Goal: Check status: Check status

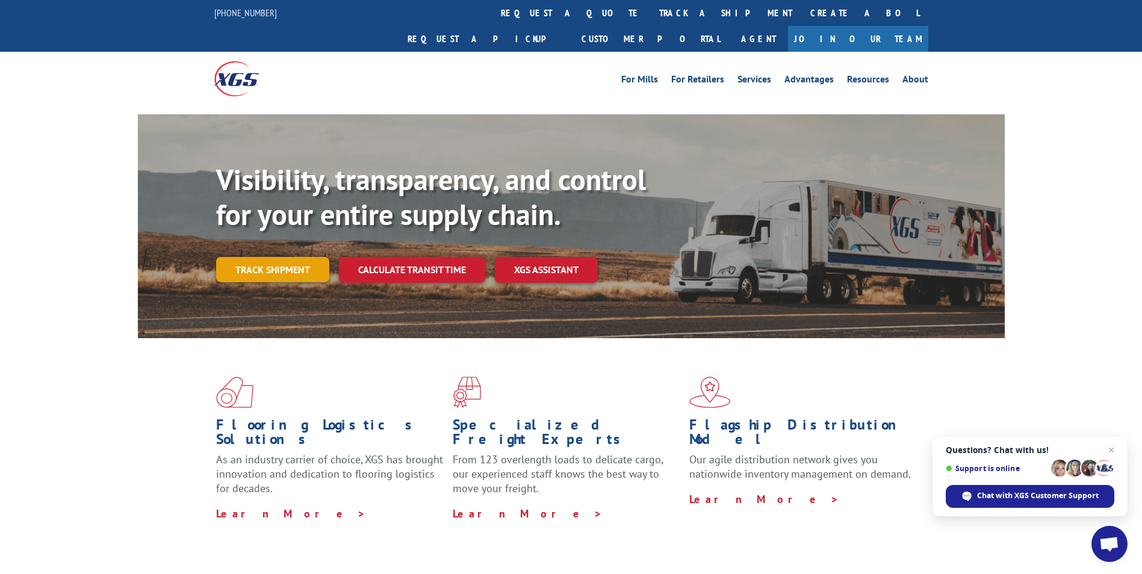
click at [256, 257] on link "Track shipment" at bounding box center [272, 269] width 113 height 25
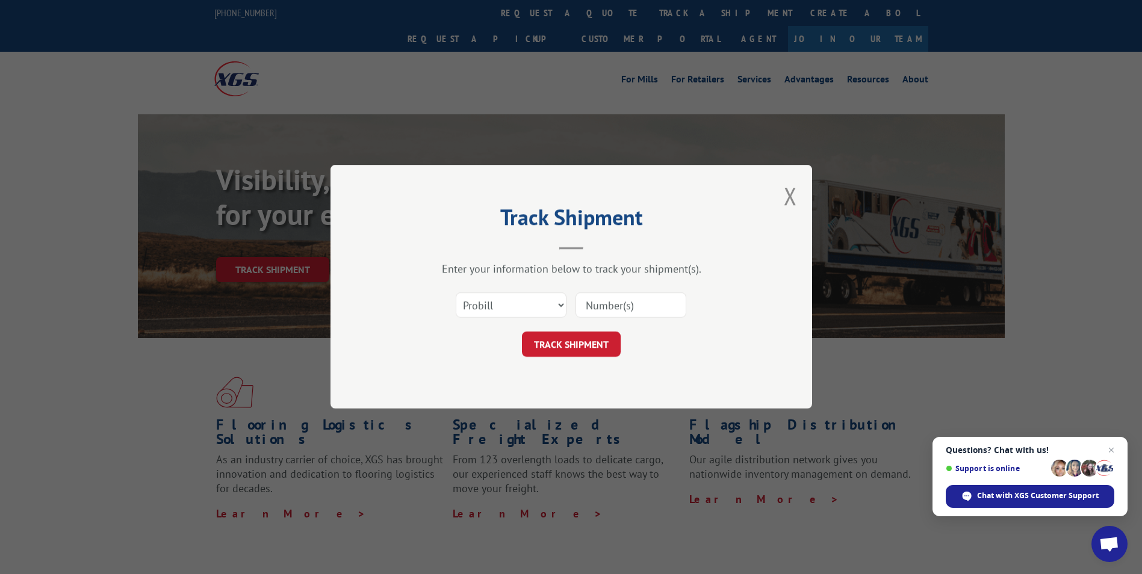
click at [651, 311] on input at bounding box center [630, 305] width 111 height 25
paste input "16137366"
type input "16137366"
click at [592, 346] on button "TRACK SHIPMENT" at bounding box center [571, 344] width 99 height 25
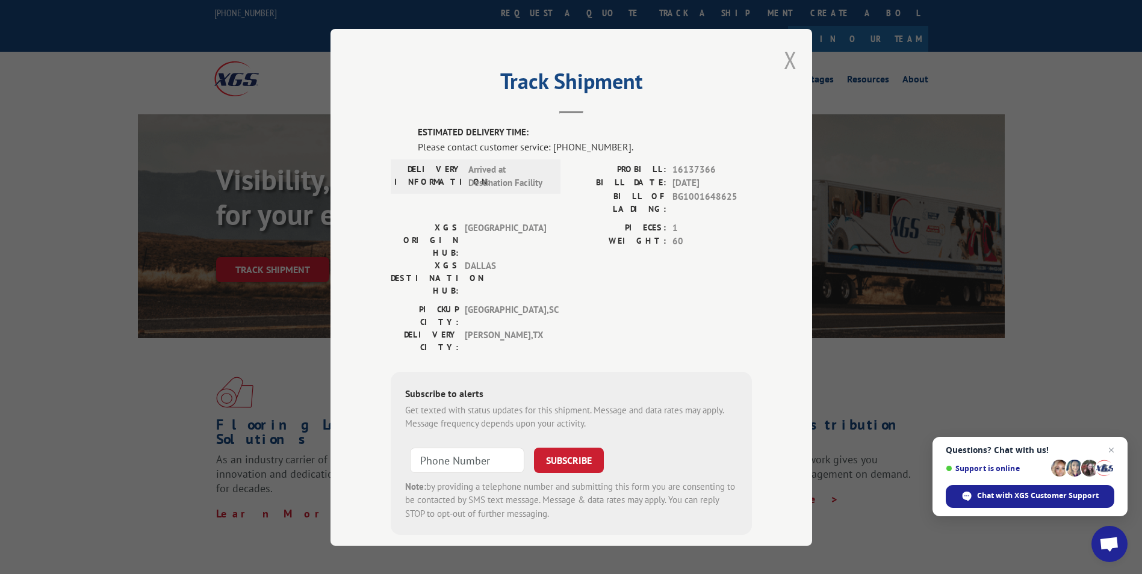
click at [787, 61] on button "Close modal" at bounding box center [790, 60] width 13 height 32
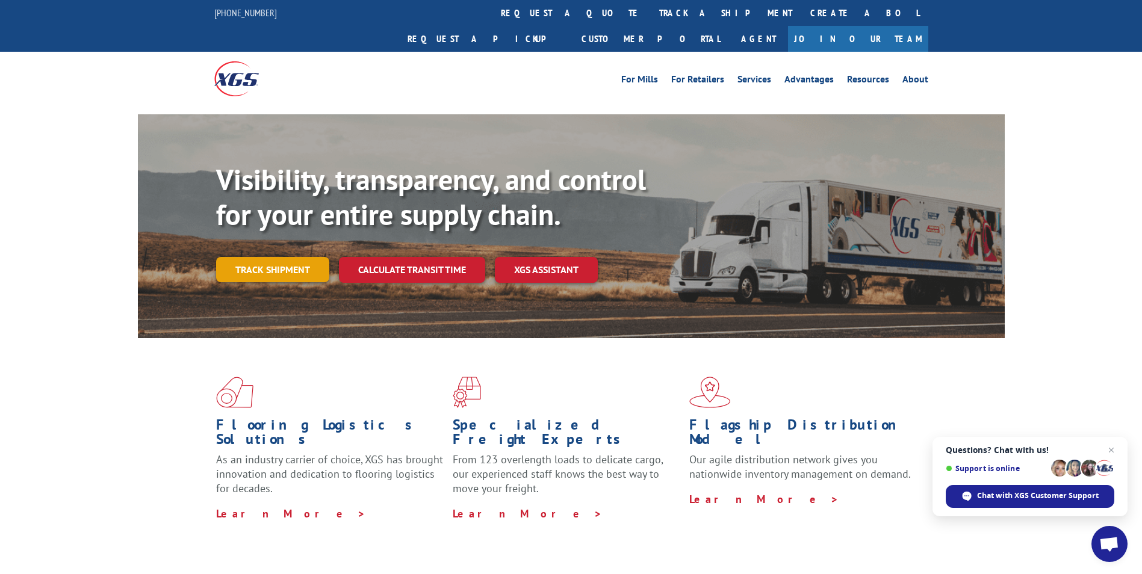
click at [284, 257] on link "Track shipment" at bounding box center [272, 269] width 113 height 25
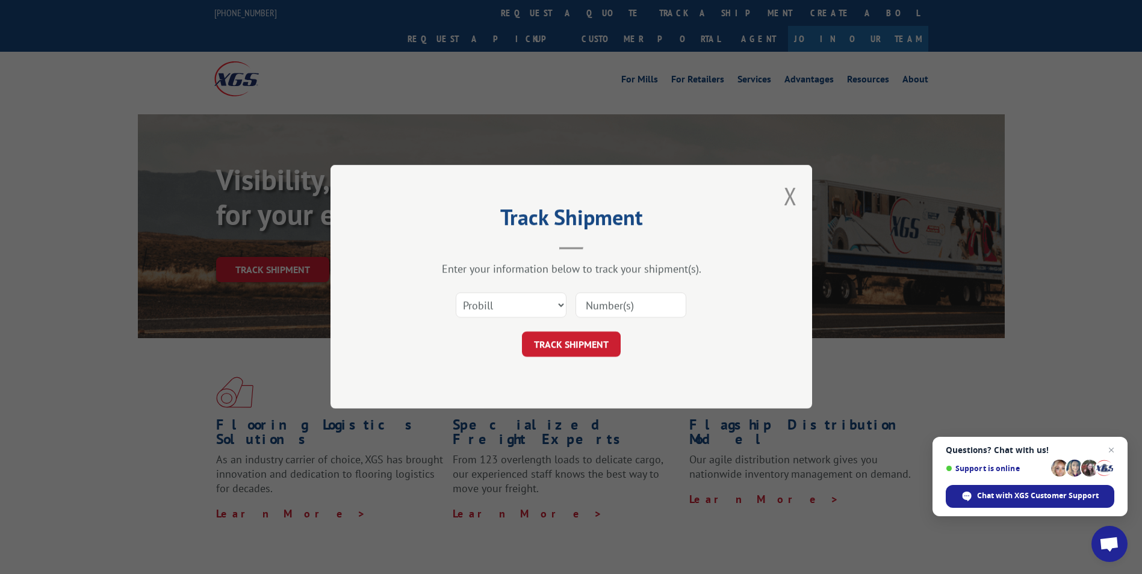
click at [604, 314] on input at bounding box center [630, 305] width 111 height 25
paste input "16137344"
type input "16137344"
click at [568, 347] on button "TRACK SHIPMENT" at bounding box center [571, 344] width 99 height 25
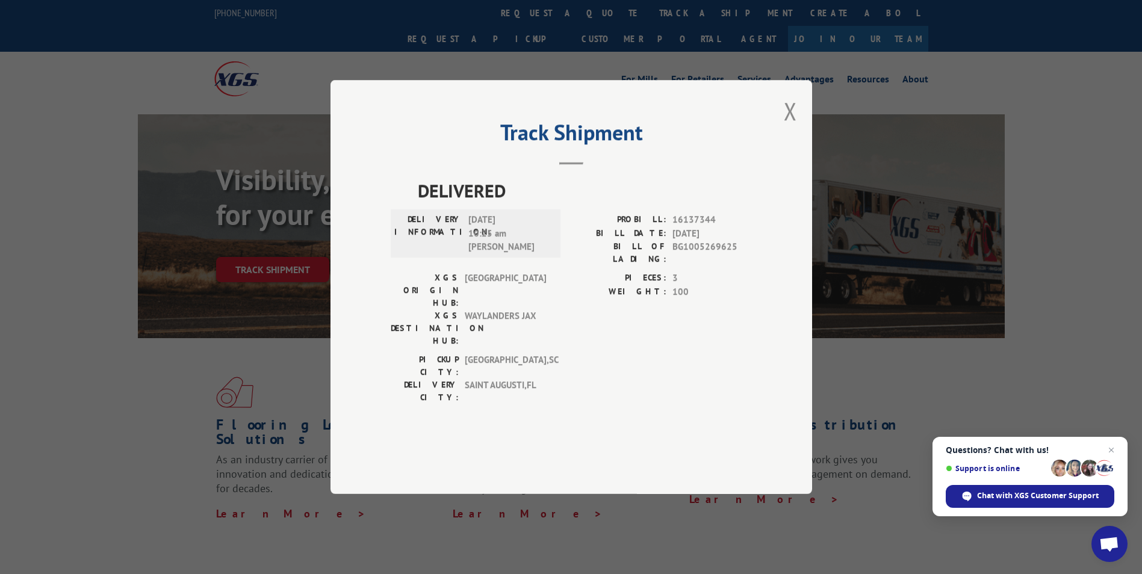
drag, startPoint x: 789, startPoint y: 147, endPoint x: 628, endPoint y: 201, distance: 169.6
click at [789, 127] on button "Close modal" at bounding box center [790, 111] width 13 height 32
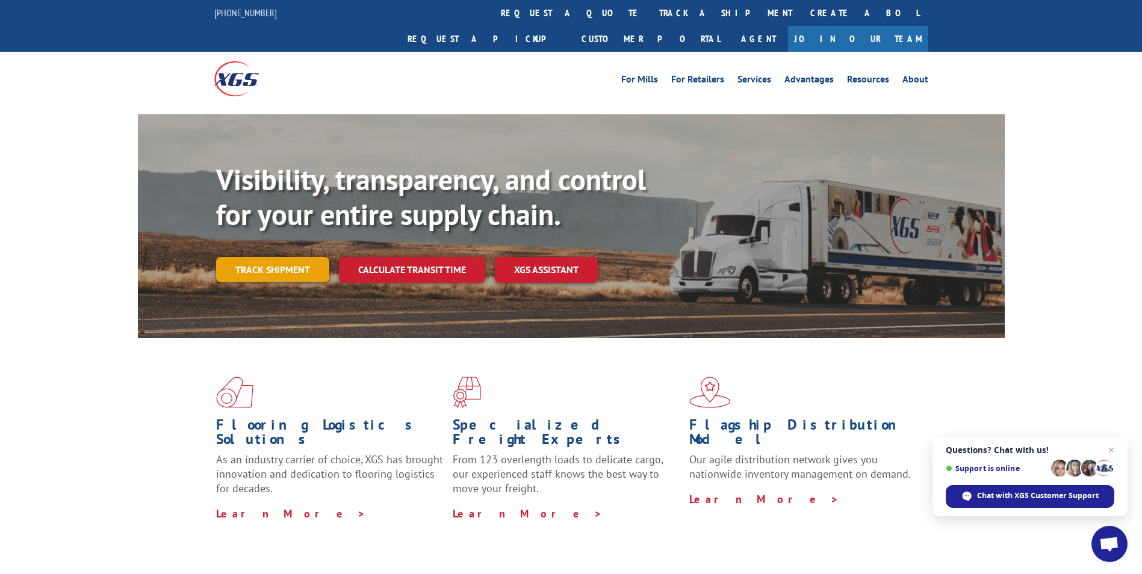
click at [273, 257] on link "Track shipment" at bounding box center [272, 269] width 113 height 25
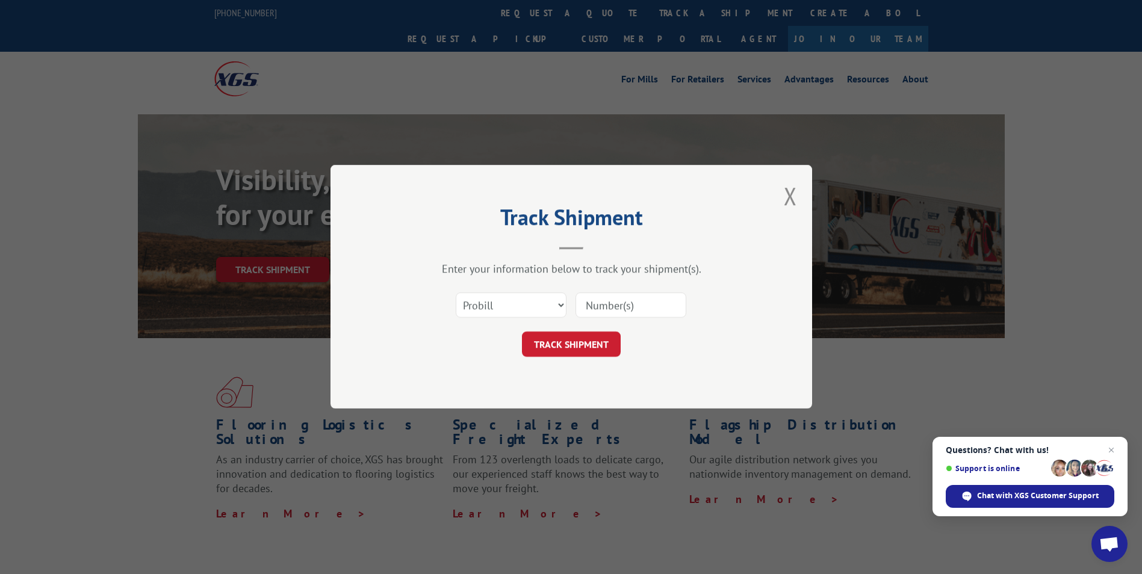
click at [608, 305] on input at bounding box center [630, 305] width 111 height 25
paste input "17587278"
type input "17587278"
click at [581, 355] on button "TRACK SHIPMENT" at bounding box center [571, 344] width 99 height 25
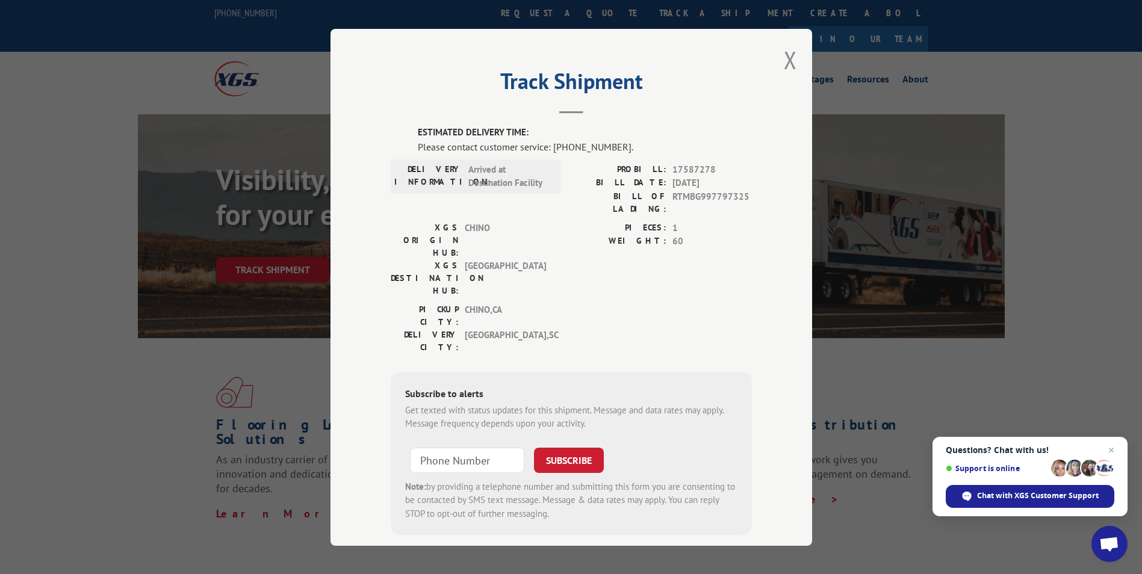
click at [773, 51] on div "Track Shipment ESTIMATED DELIVERY TIME: Please contact customer service: [PHONE…" at bounding box center [571, 287] width 482 height 517
click at [787, 54] on button "Close modal" at bounding box center [790, 60] width 13 height 32
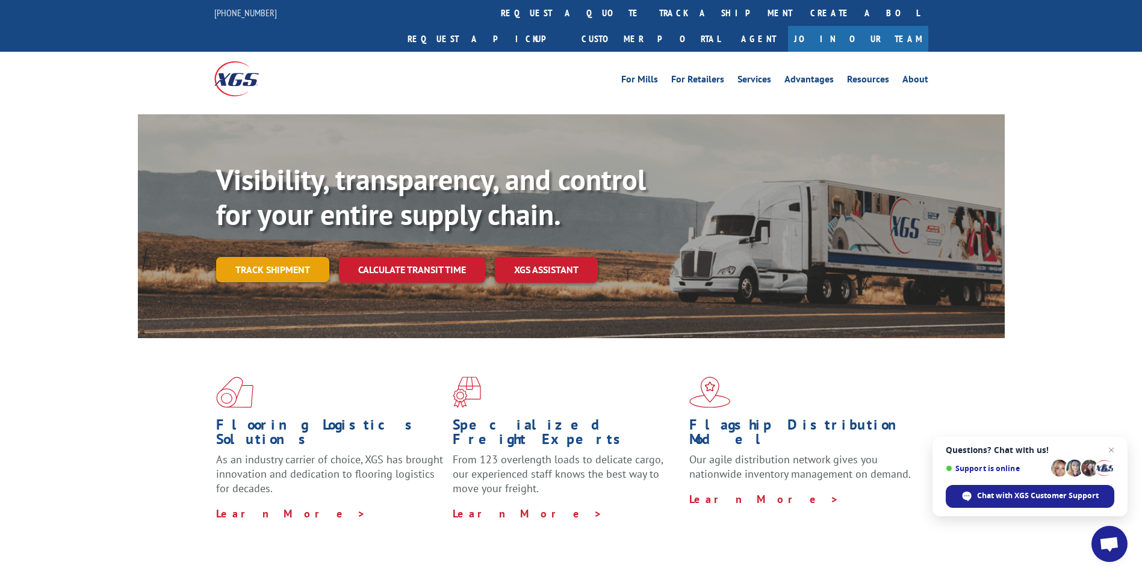
click at [254, 257] on link "Track shipment" at bounding box center [272, 269] width 113 height 25
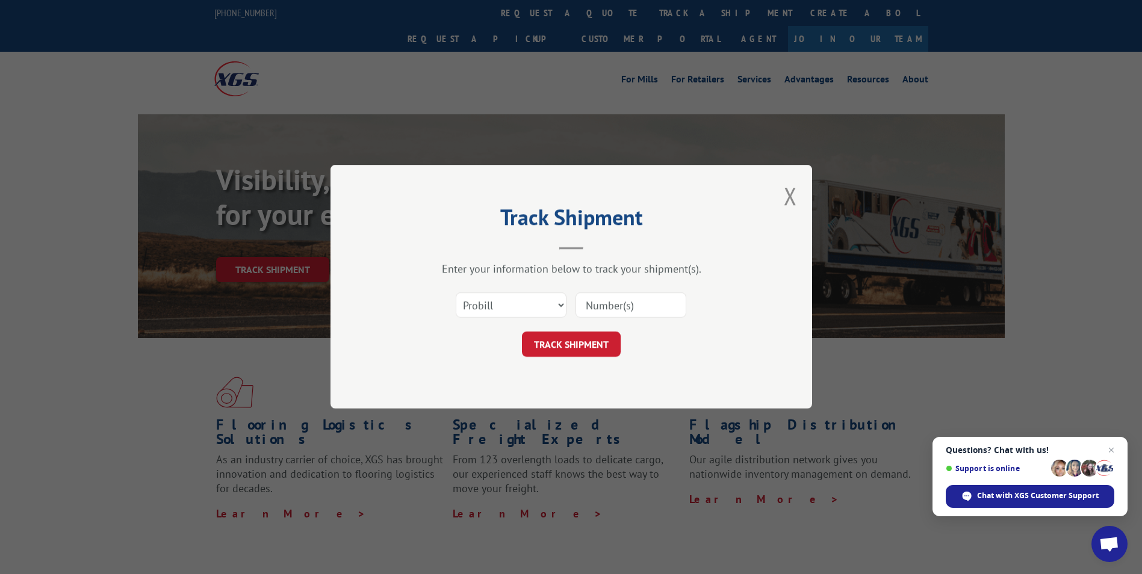
click at [624, 307] on input at bounding box center [630, 305] width 111 height 25
paste input "16137338"
type input "16137338"
click at [589, 339] on button "TRACK SHIPMENT" at bounding box center [571, 344] width 99 height 25
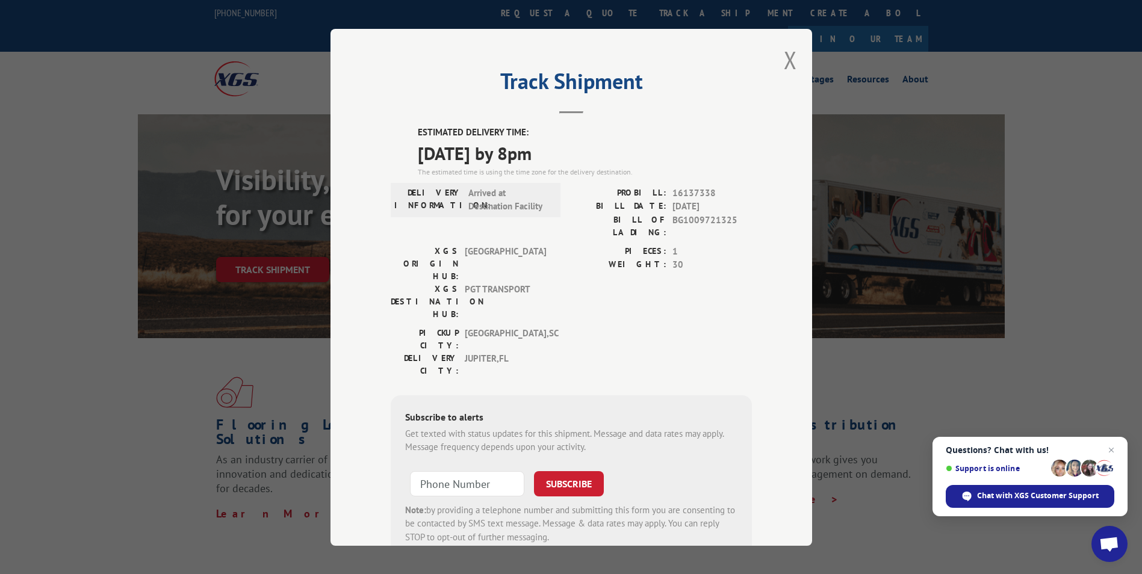
click at [778, 71] on div "Track Shipment ESTIMATED DELIVERY TIME: [DATE] by 8pm The estimated time is usi…" at bounding box center [571, 287] width 482 height 517
click at [784, 58] on button "Close modal" at bounding box center [790, 60] width 13 height 32
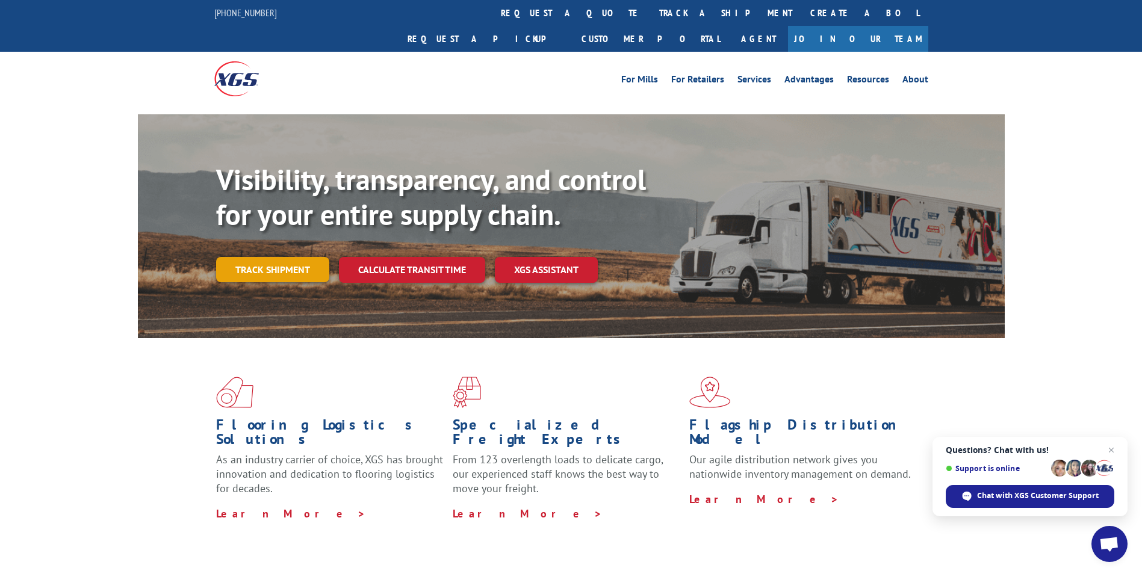
click at [277, 257] on link "Track shipment" at bounding box center [272, 269] width 113 height 25
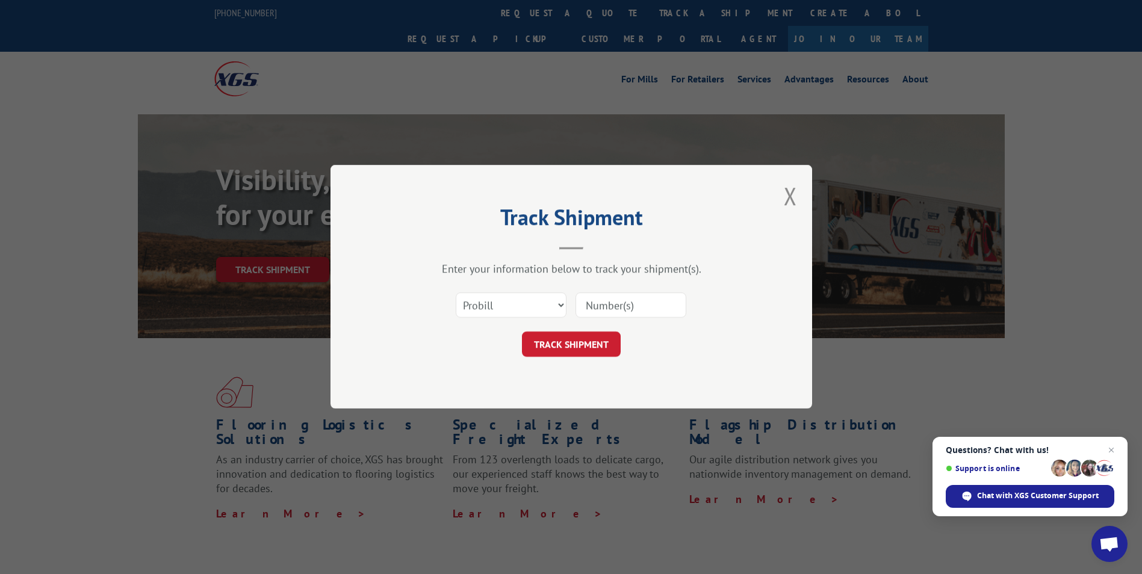
click at [597, 309] on input at bounding box center [630, 305] width 111 height 25
paste input "16137336"
type input "16137336"
click at [592, 353] on button "TRACK SHIPMENT" at bounding box center [571, 344] width 99 height 25
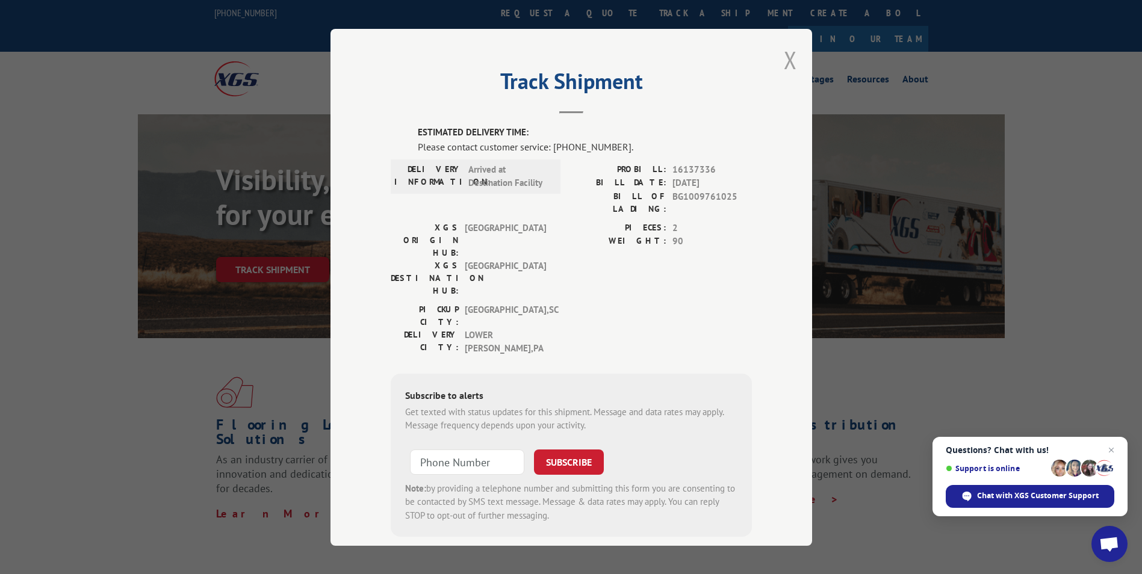
click at [789, 55] on button "Close modal" at bounding box center [790, 60] width 13 height 32
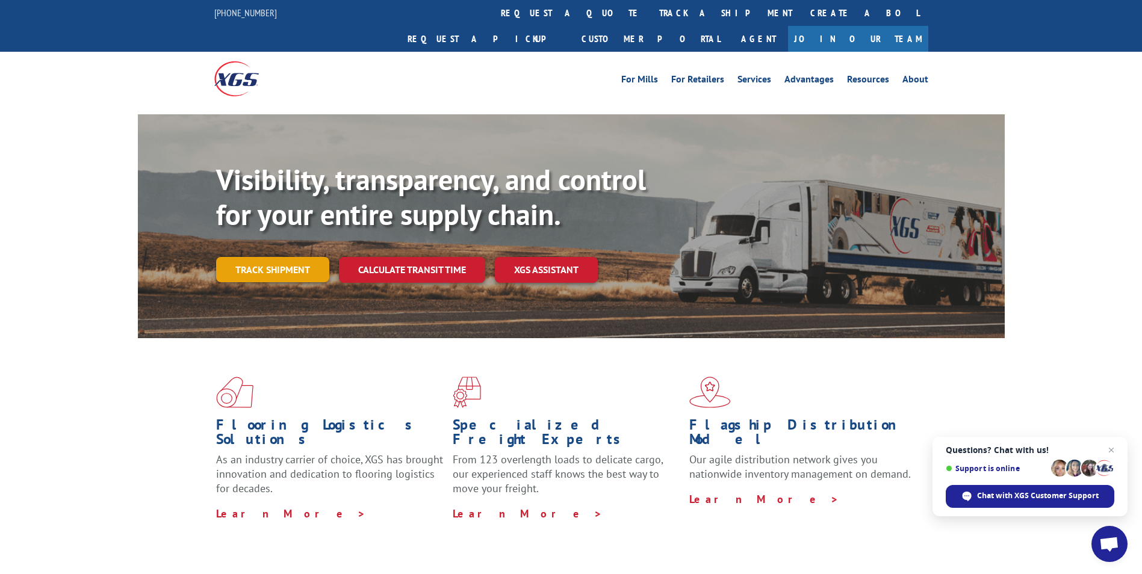
click at [274, 257] on link "Track shipment" at bounding box center [272, 269] width 113 height 25
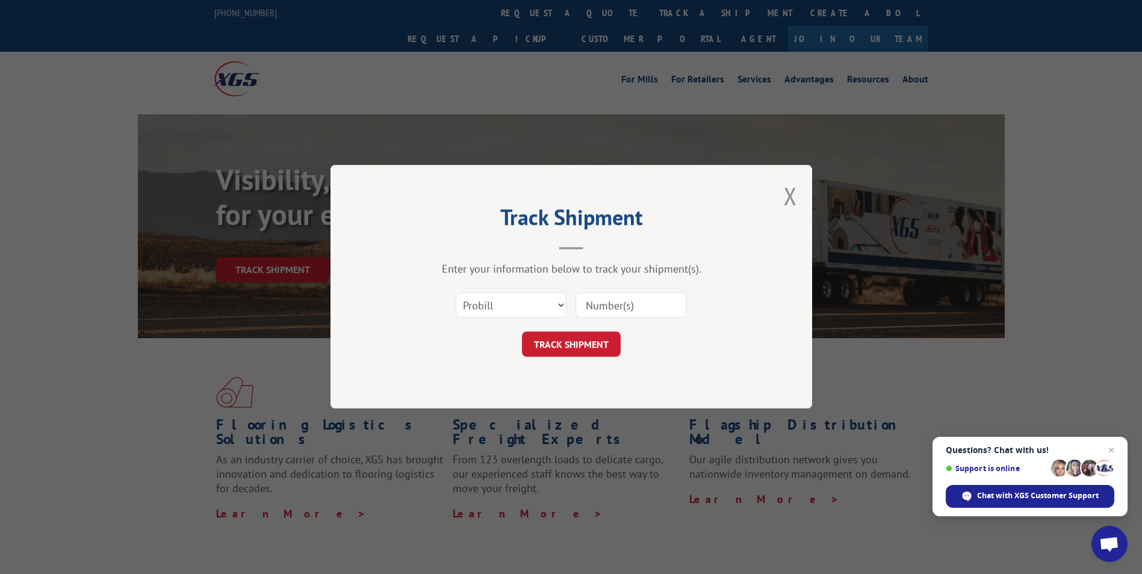
click at [663, 305] on input at bounding box center [630, 305] width 111 height 25
paste input "16137333"
type input "16137333"
click at [578, 348] on button "TRACK SHIPMENT" at bounding box center [571, 344] width 99 height 25
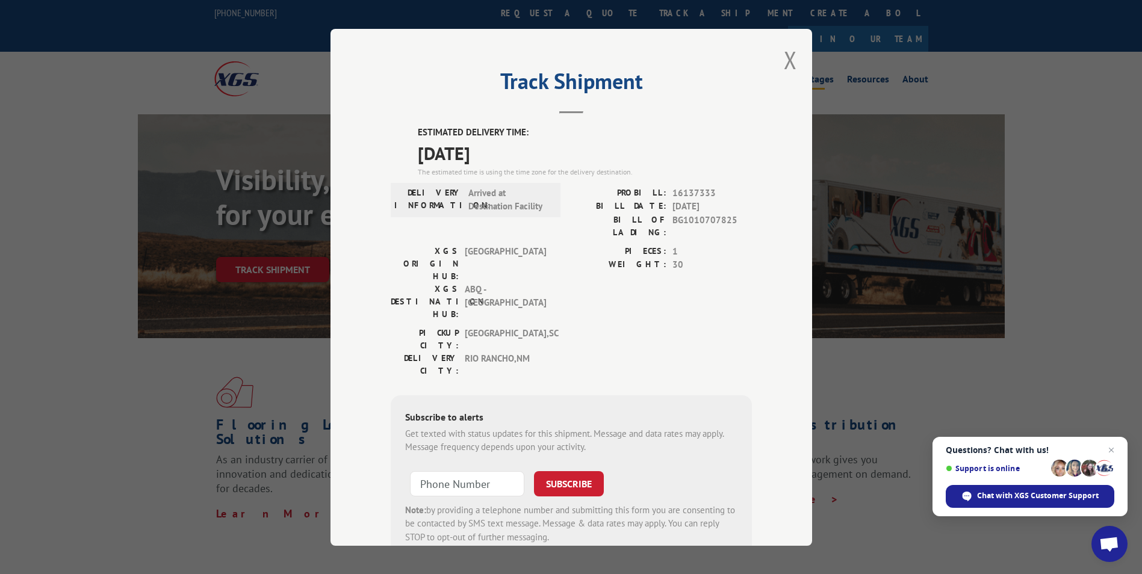
click at [784, 60] on button "Close modal" at bounding box center [790, 60] width 13 height 32
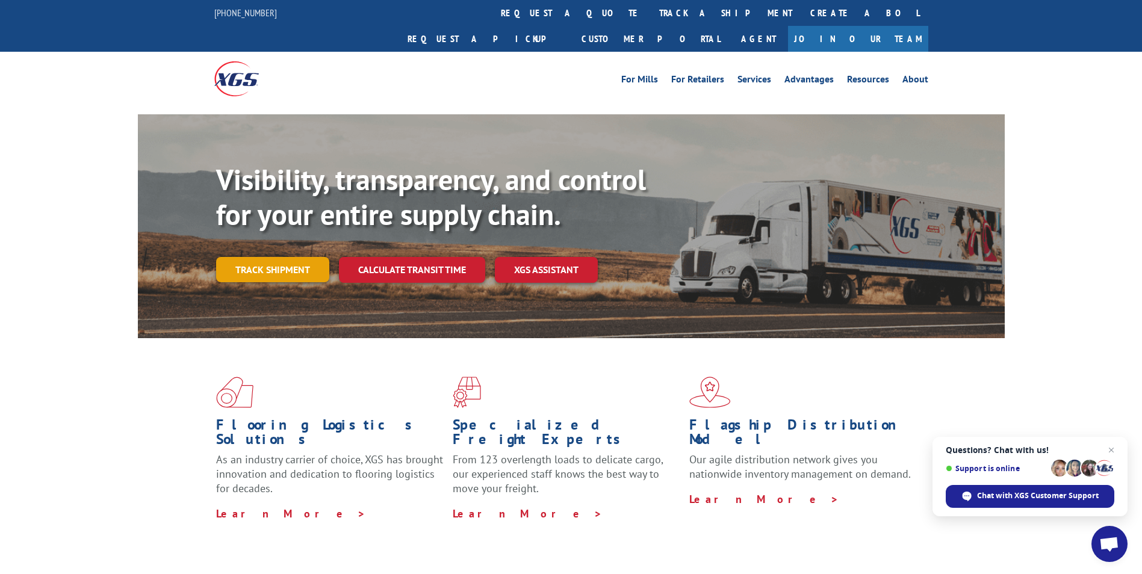
click at [286, 257] on link "Track shipment" at bounding box center [272, 269] width 113 height 25
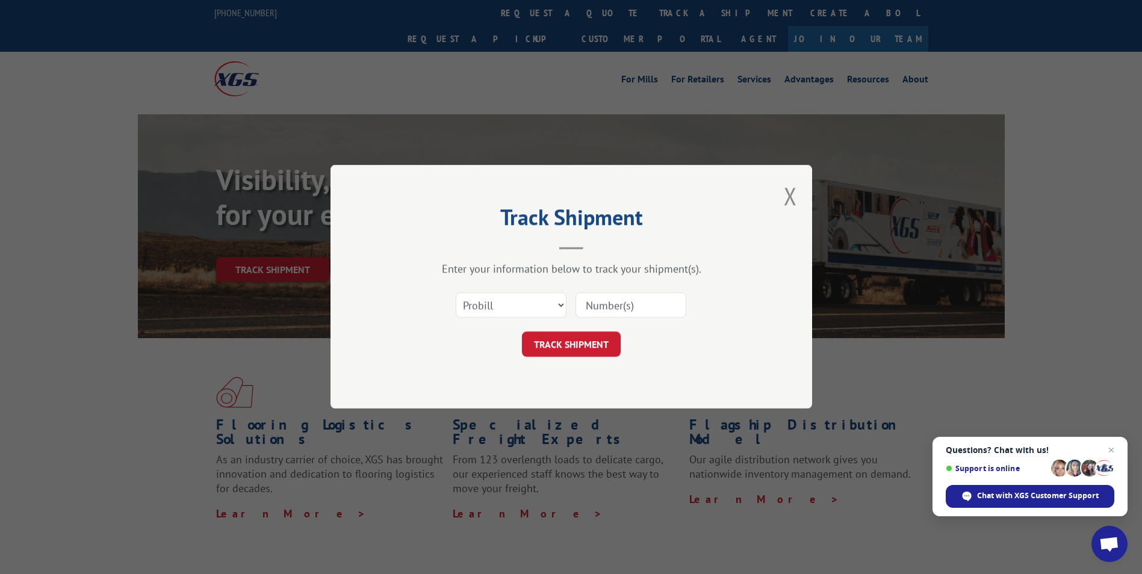
click at [630, 311] on input at bounding box center [630, 305] width 111 height 25
paste input "16137331"
type input "16137331"
click at [569, 343] on button "TRACK SHIPMENT" at bounding box center [571, 344] width 99 height 25
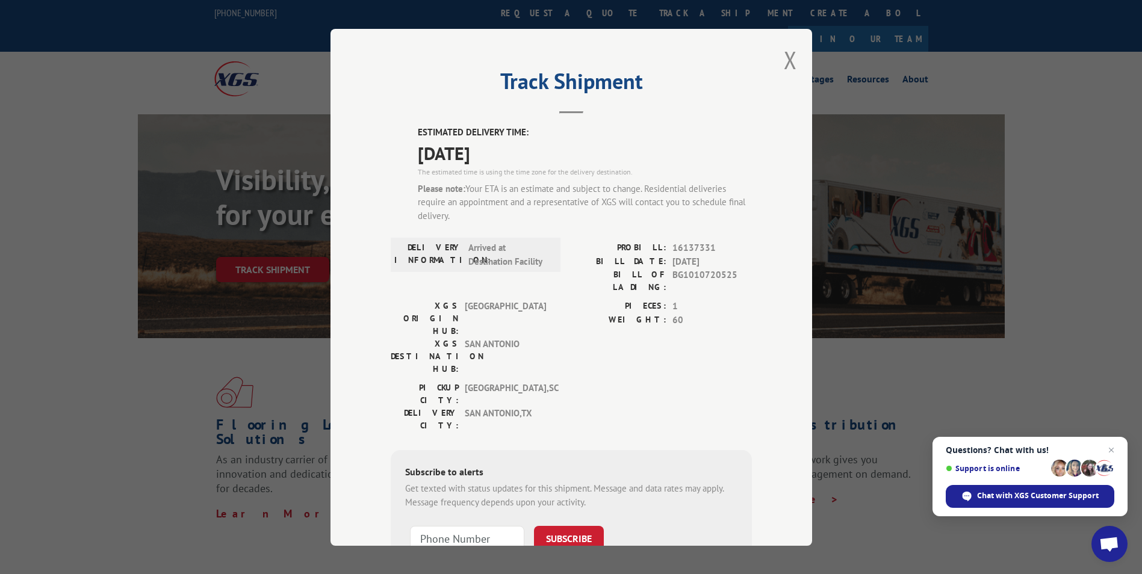
click at [780, 43] on div "Track Shipment ESTIMATED DELIVERY TIME: [DATE] The estimated time is using the …" at bounding box center [571, 287] width 482 height 517
click at [784, 58] on button "Close modal" at bounding box center [790, 60] width 13 height 32
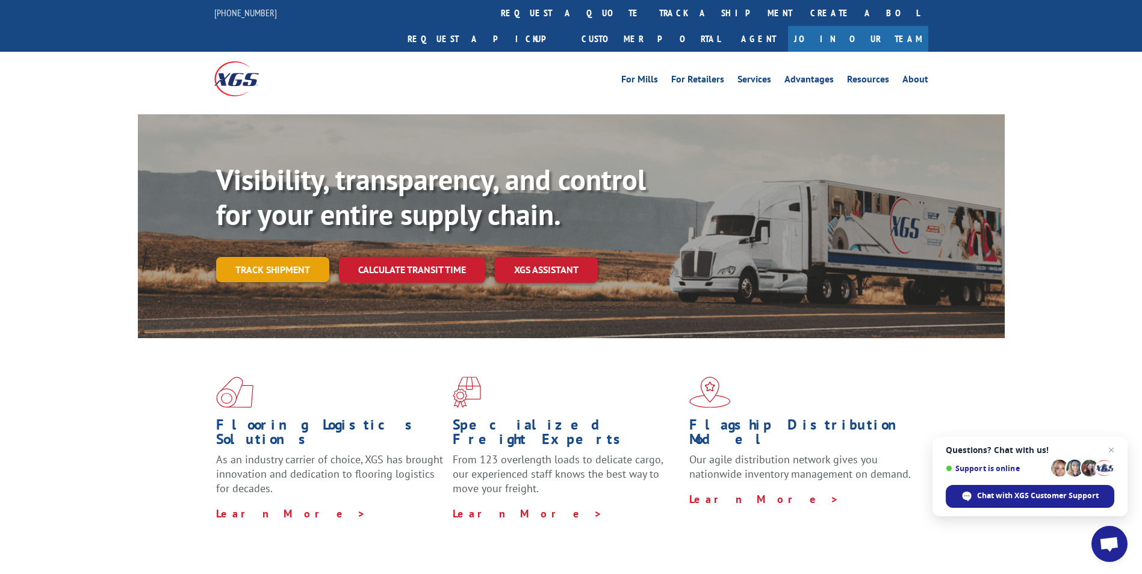
click at [281, 257] on link "Track shipment" at bounding box center [272, 269] width 113 height 25
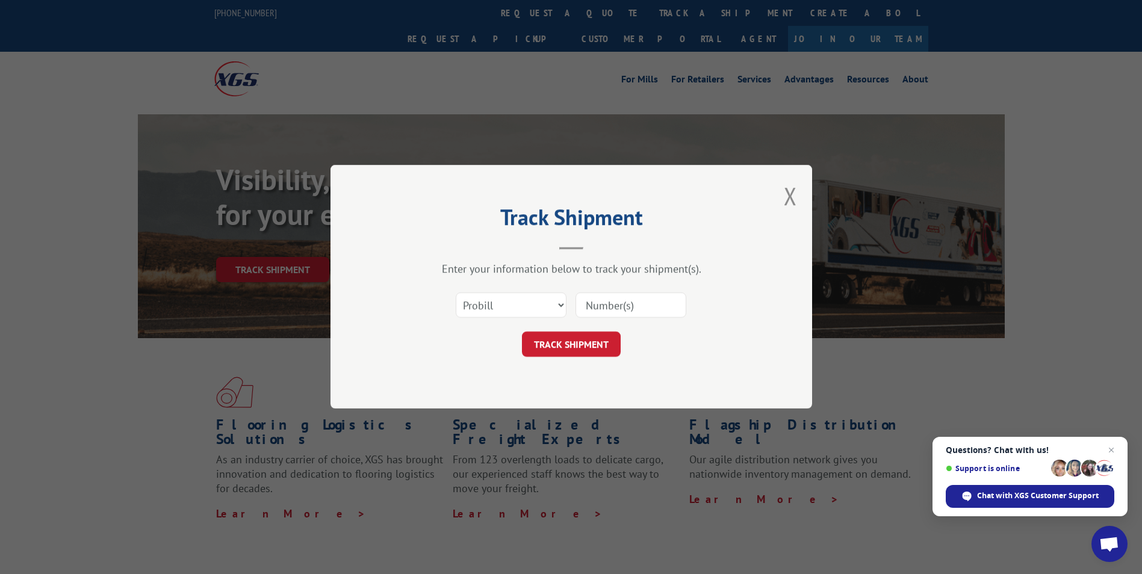
click at [601, 303] on input at bounding box center [630, 305] width 111 height 25
paste input "16137330"
type input "16137330"
click at [565, 356] on button "TRACK SHIPMENT" at bounding box center [571, 344] width 99 height 25
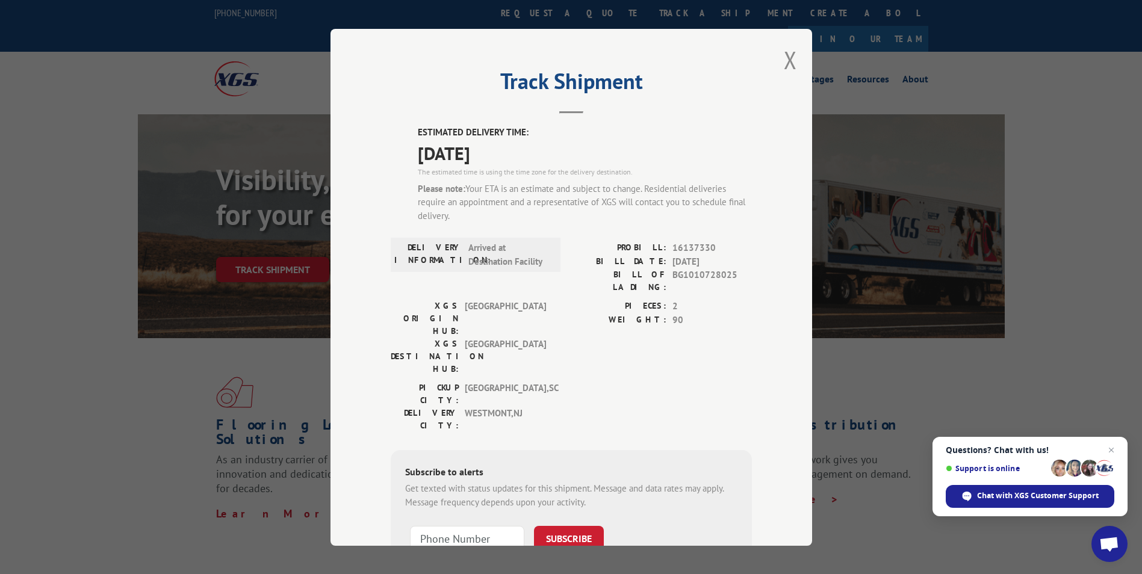
click at [778, 57] on div "Track Shipment ESTIMATED DELIVERY TIME: [DATE] The estimated time is using the …" at bounding box center [571, 287] width 482 height 517
click at [779, 62] on div "Track Shipment ESTIMATED DELIVERY TIME: [DATE] The estimated time is using the …" at bounding box center [571, 287] width 482 height 517
click at [784, 61] on button "Close modal" at bounding box center [790, 60] width 13 height 32
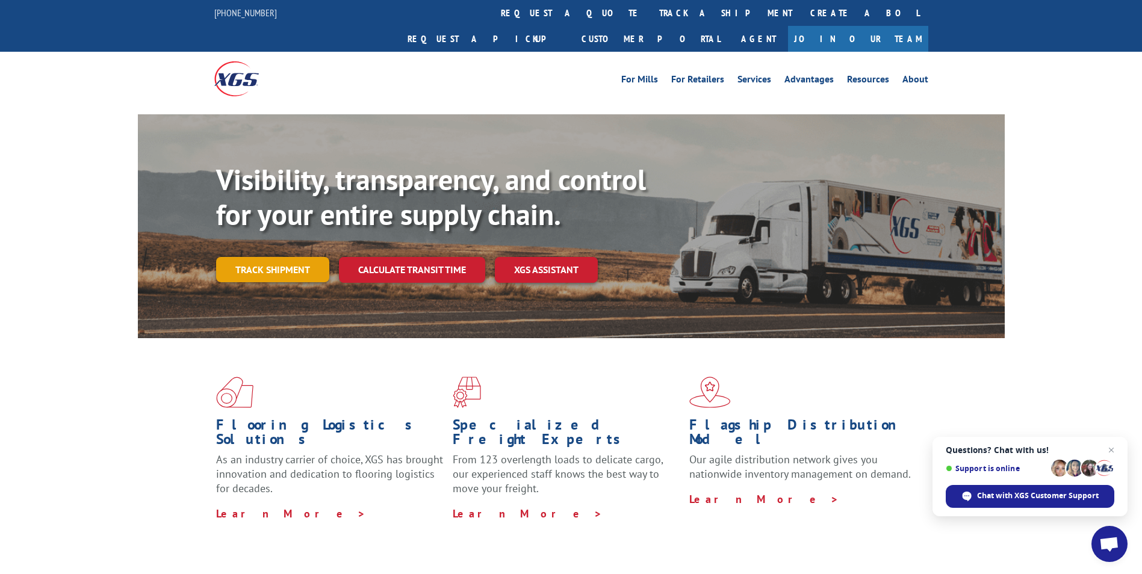
click at [270, 257] on link "Track shipment" at bounding box center [272, 269] width 113 height 25
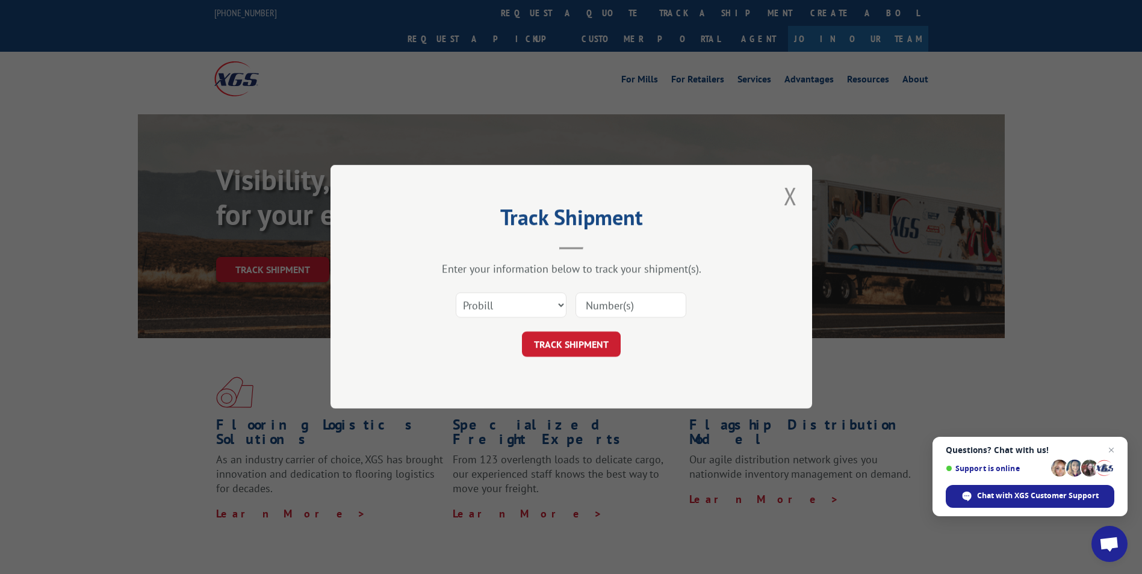
click at [631, 309] on input at bounding box center [630, 305] width 111 height 25
paste input "16137329"
type input "16137329"
click at [581, 344] on button "TRACK SHIPMENT" at bounding box center [571, 344] width 99 height 25
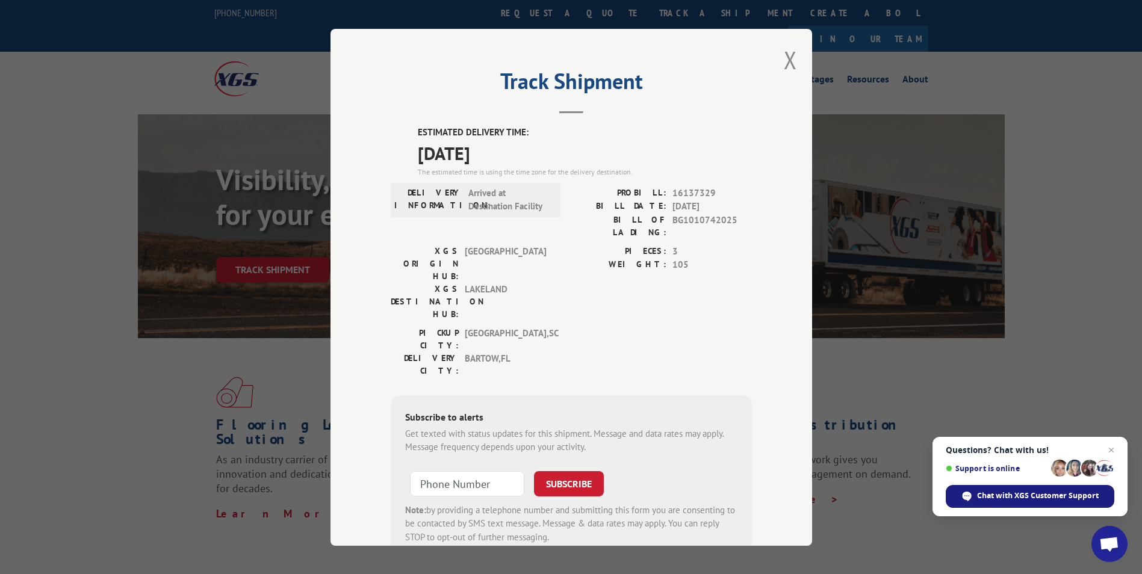
click at [1055, 500] on span "Chat with XGS Customer Support" at bounding box center [1038, 496] width 122 height 11
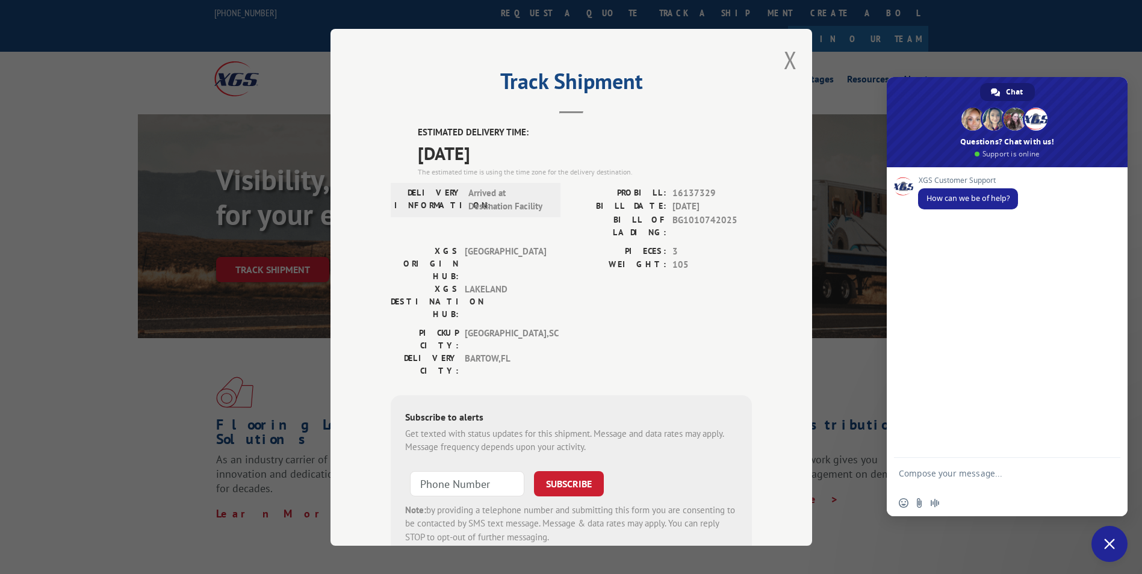
click at [1037, 495] on div "Insert an emoji Send a file Audio message" at bounding box center [1007, 503] width 241 height 26
click at [1037, 474] on textarea "Compose your message..." at bounding box center [994, 479] width 190 height 22
type textarea "Hi, I need to check these deliveries please"
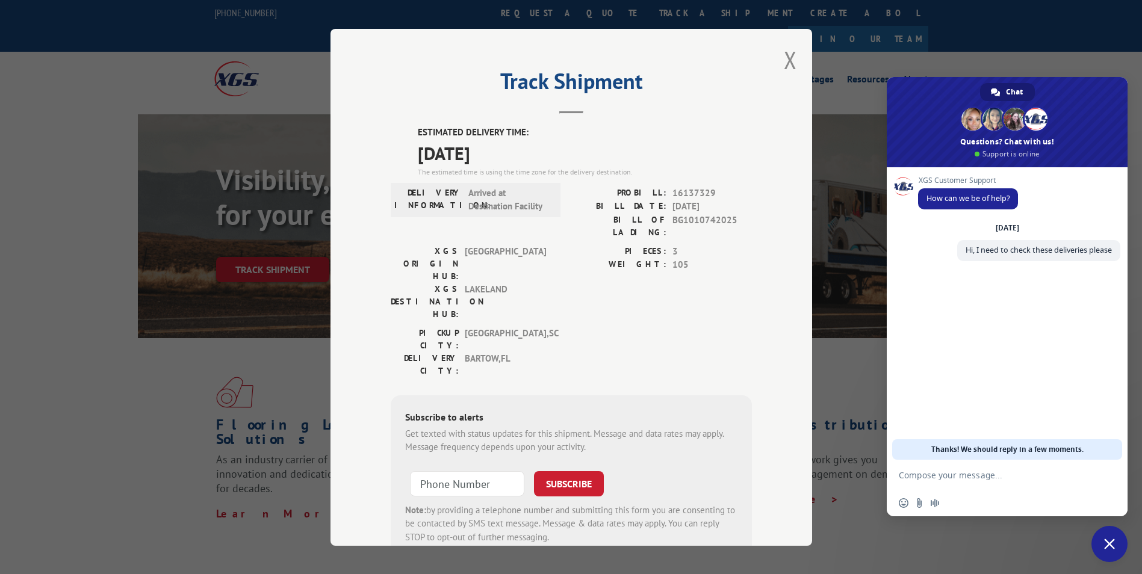
click at [985, 478] on textarea "Compose your message..." at bounding box center [994, 475] width 190 height 11
paste textarea "17587278 16137336"
type textarea "17587278 16137336"
click at [792, 61] on div "Track Shipment ESTIMATED DELIVERY TIME: [DATE] The estimated time is using the …" at bounding box center [571, 287] width 482 height 517
click at [785, 59] on button "Close modal" at bounding box center [790, 60] width 13 height 32
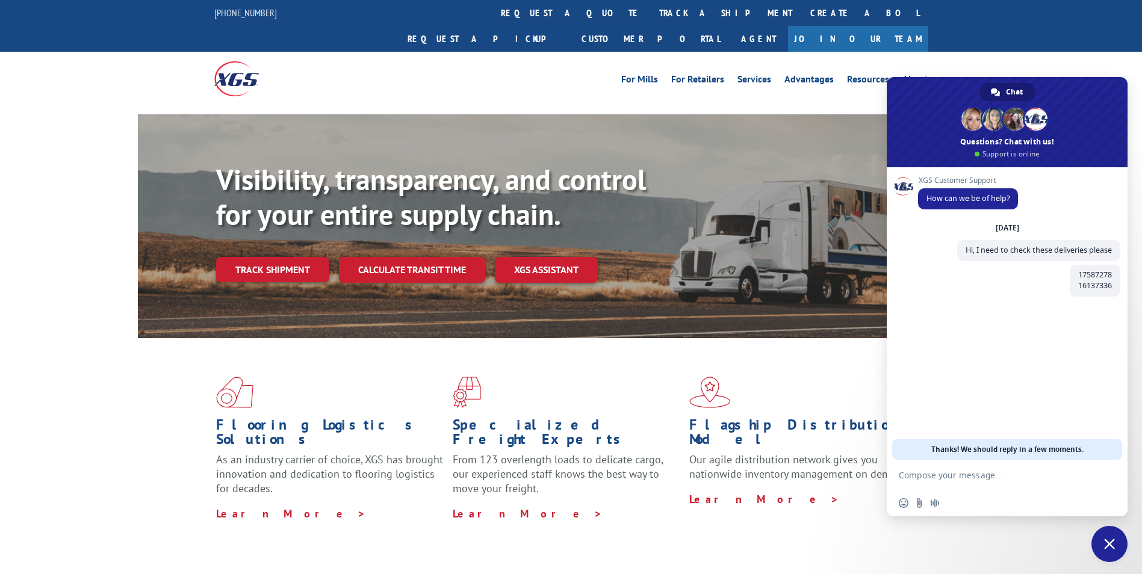
click at [1003, 483] on form at bounding box center [994, 476] width 190 height 33
click at [1000, 479] on textarea "Compose your message..." at bounding box center [994, 475] width 190 height 11
paste textarea "Compose your message..."
paste textarea "16137366"
type textarea "this one as well please16137366"
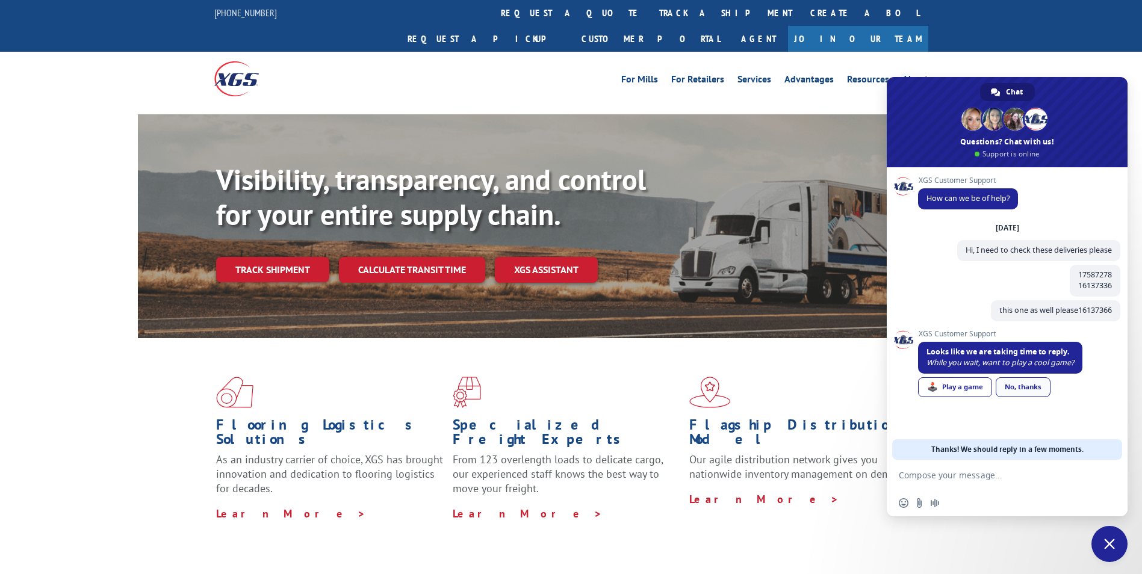
click at [1030, 385] on div "No, thanks" at bounding box center [1023, 387] width 55 height 20
